Goal: Find specific page/section: Find specific page/section

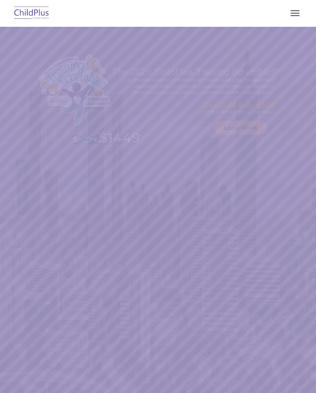
select select "MEDIUM"
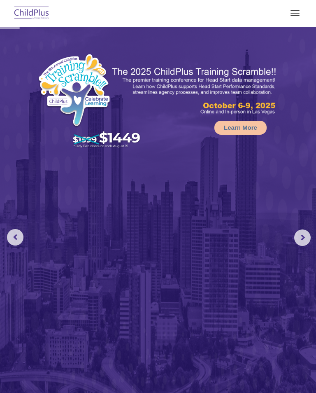
click at [299, 15] on span "button" at bounding box center [295, 15] width 9 height 1
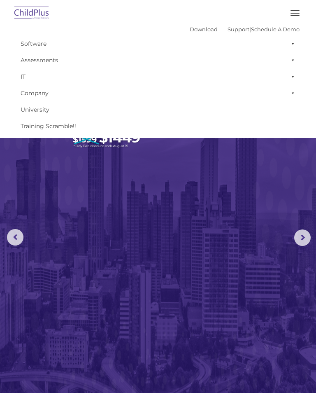
click at [33, 11] on img at bounding box center [31, 13] width 39 height 19
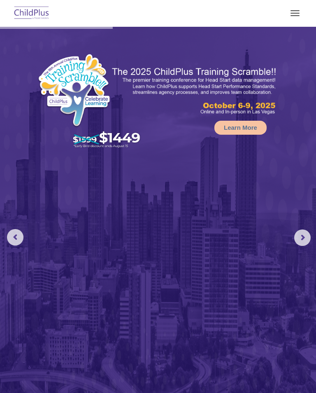
select select "MEDIUM"
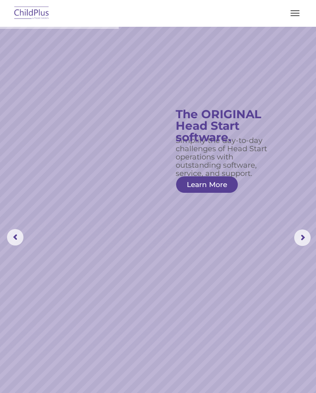
click at [296, 16] on span "button" at bounding box center [295, 15] width 9 height 1
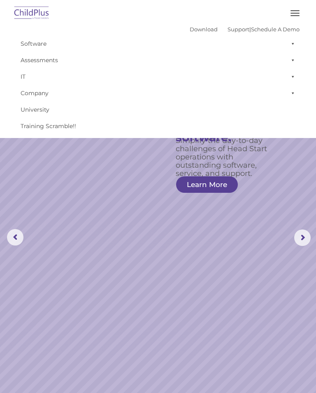
click at [273, 185] on rs-slide "Simplify the day-to-day challenges of Head Start operations with outstanding so…" at bounding box center [158, 237] width 316 height 421
click at [296, 12] on button "button" at bounding box center [294, 13] width 17 height 13
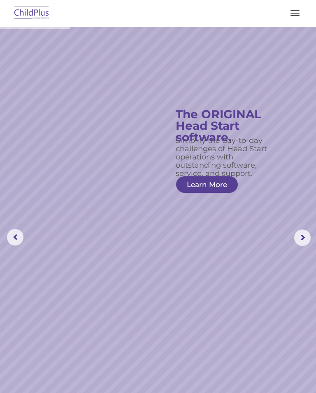
click at [297, 15] on button "button" at bounding box center [294, 13] width 17 height 13
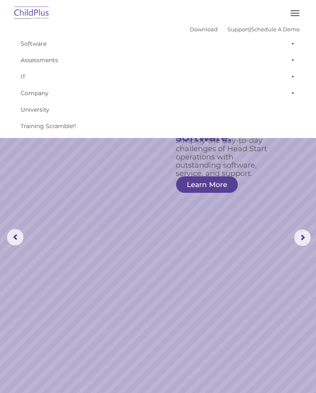
click at [296, 16] on span "button" at bounding box center [295, 15] width 9 height 1
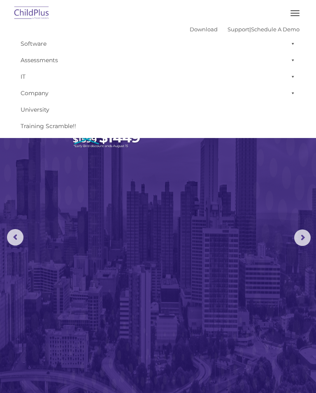
select select "MEDIUM"
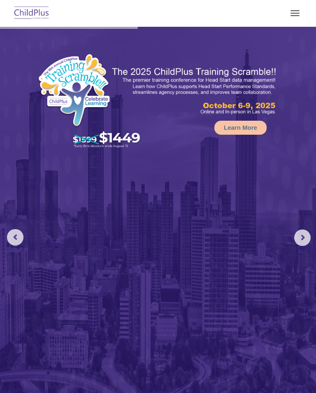
select select "MEDIUM"
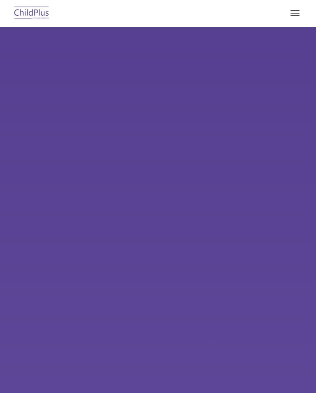
select select "MEDIUM"
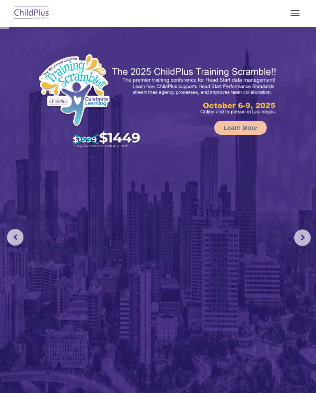
click at [20, 5] on img at bounding box center [31, 13] width 39 height 19
click at [34, 10] on img at bounding box center [31, 13] width 39 height 19
click at [35, 10] on img at bounding box center [31, 13] width 39 height 19
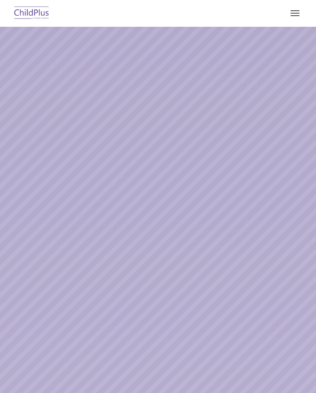
click at [293, 14] on button "button" at bounding box center [294, 13] width 17 height 13
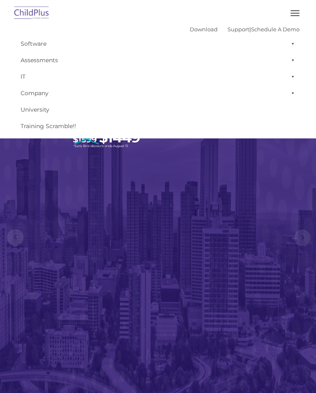
select select "MEDIUM"
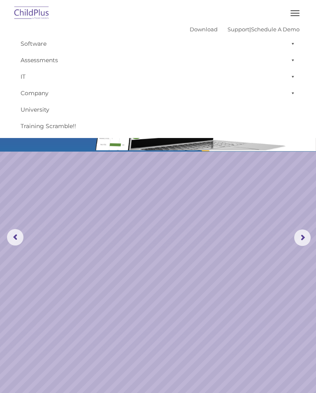
click at [34, 42] on link "Software" at bounding box center [157, 43] width 283 height 16
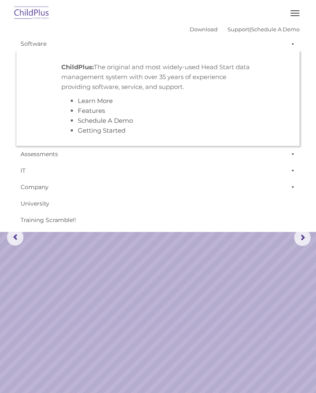
click at [29, 45] on link "Software" at bounding box center [157, 43] width 283 height 16
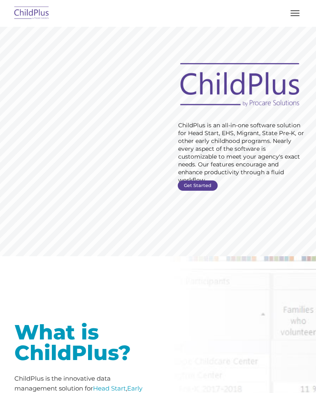
click at [291, 14] on button "button" at bounding box center [294, 13] width 17 height 13
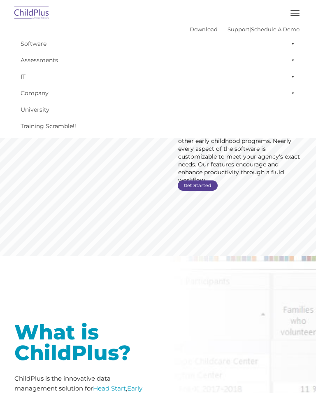
click at [206, 211] on rs-slide "Request Pricing ChildPlus is an all-in-one software solution for Head Start, EH…" at bounding box center [158, 141] width 316 height 229
click at [287, 15] on button "button" at bounding box center [294, 13] width 17 height 13
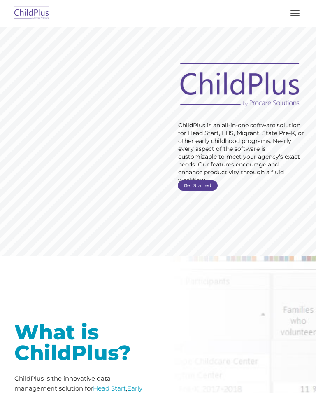
click at [198, 184] on link "Get Started" at bounding box center [198, 185] width 40 height 10
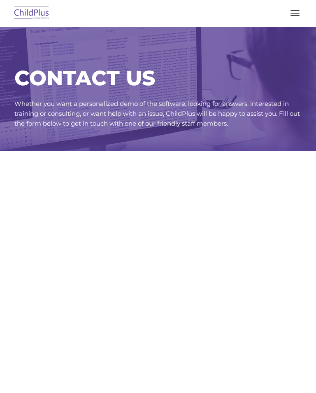
select select "MEDIUM"
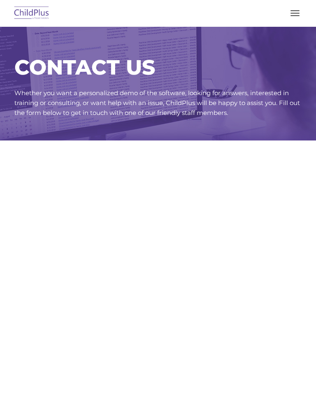
select select "MEDIUM"
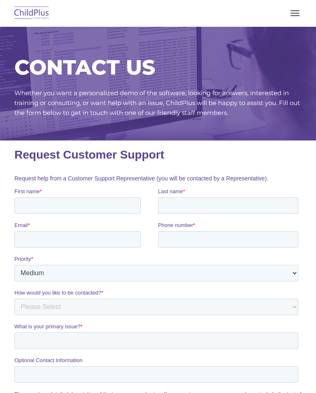
scroll to position [11, 0]
